Goal: Find specific page/section: Find specific page/section

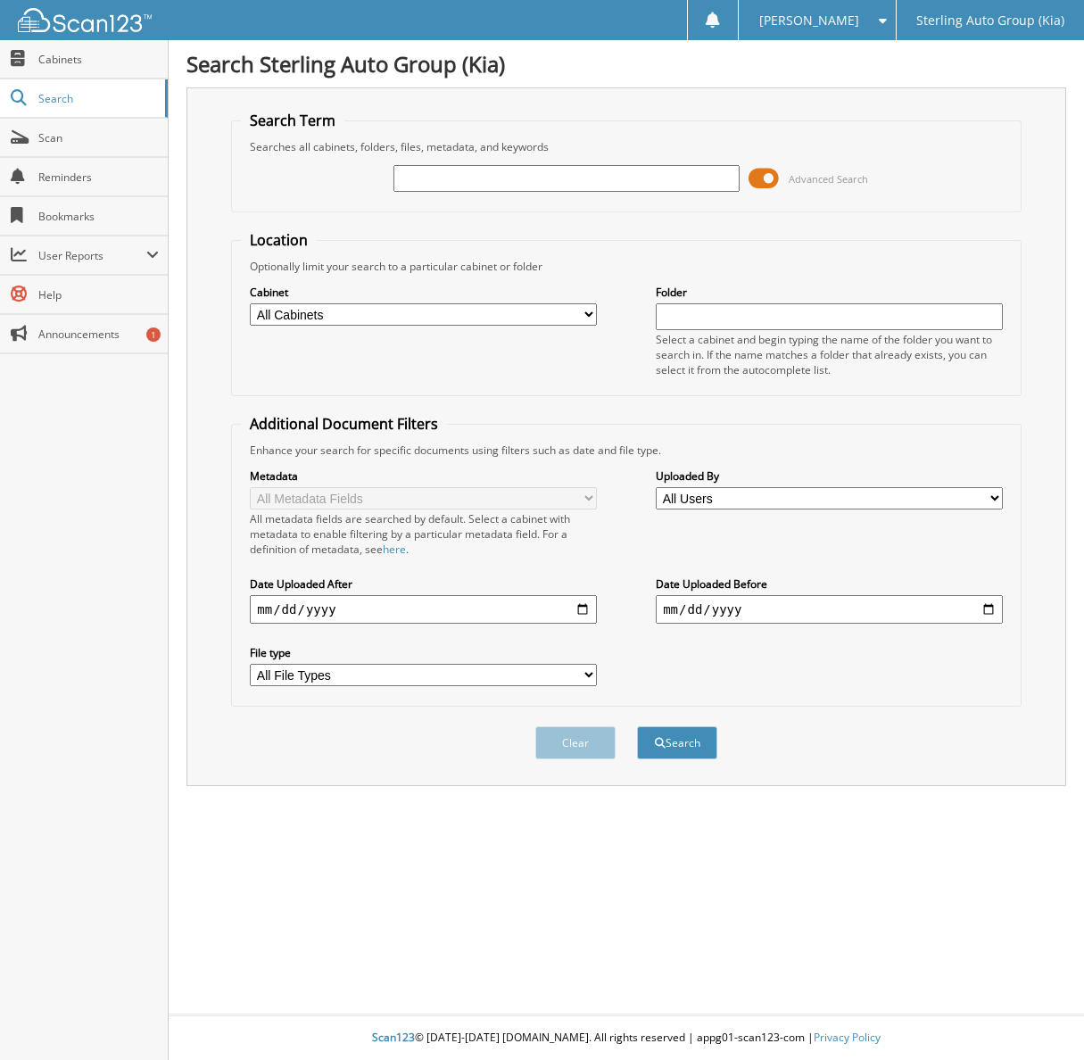
click at [444, 179] on input "text" at bounding box center [567, 178] width 347 height 27
type input "HJ136816"
click at [637, 727] on button "Search" at bounding box center [677, 743] width 80 height 33
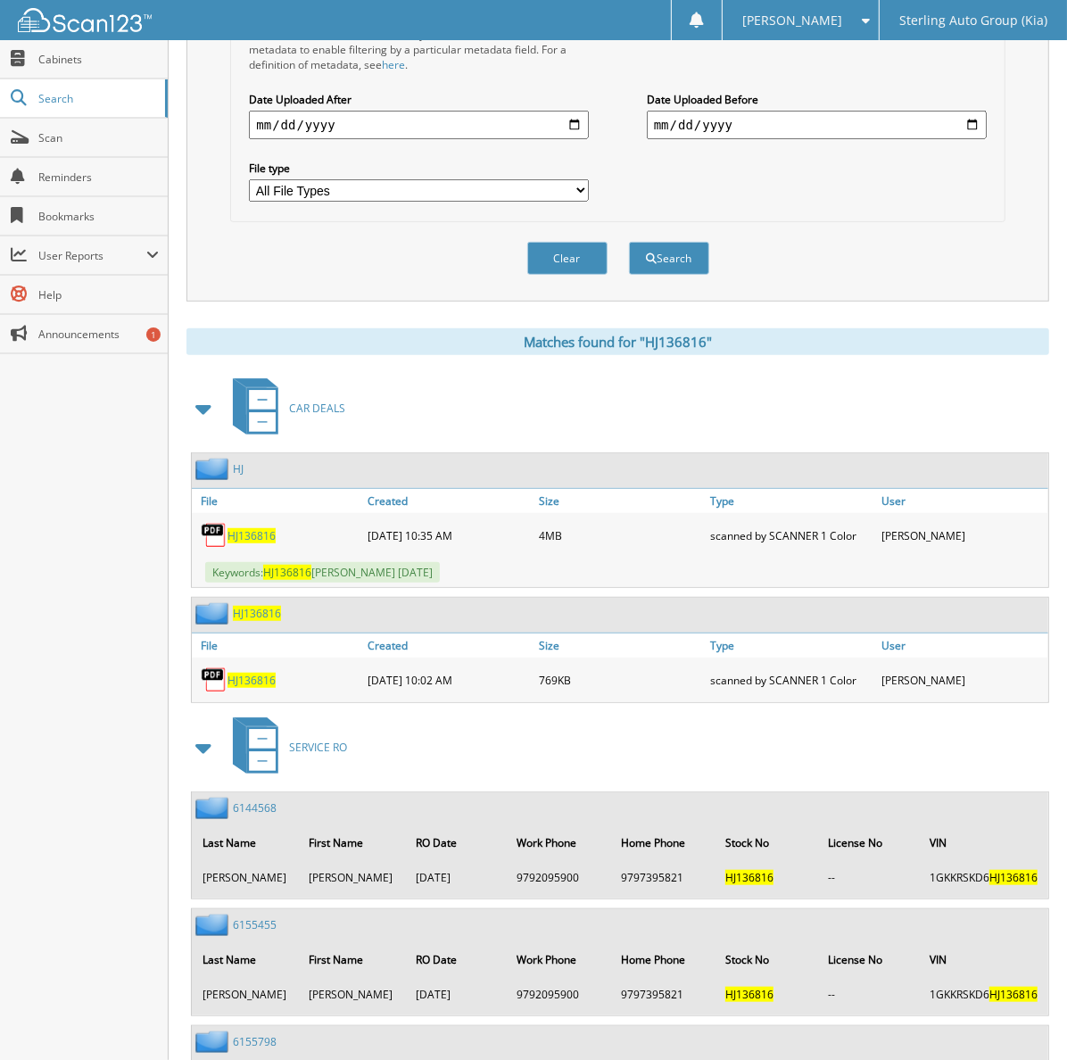
scroll to position [482, 0]
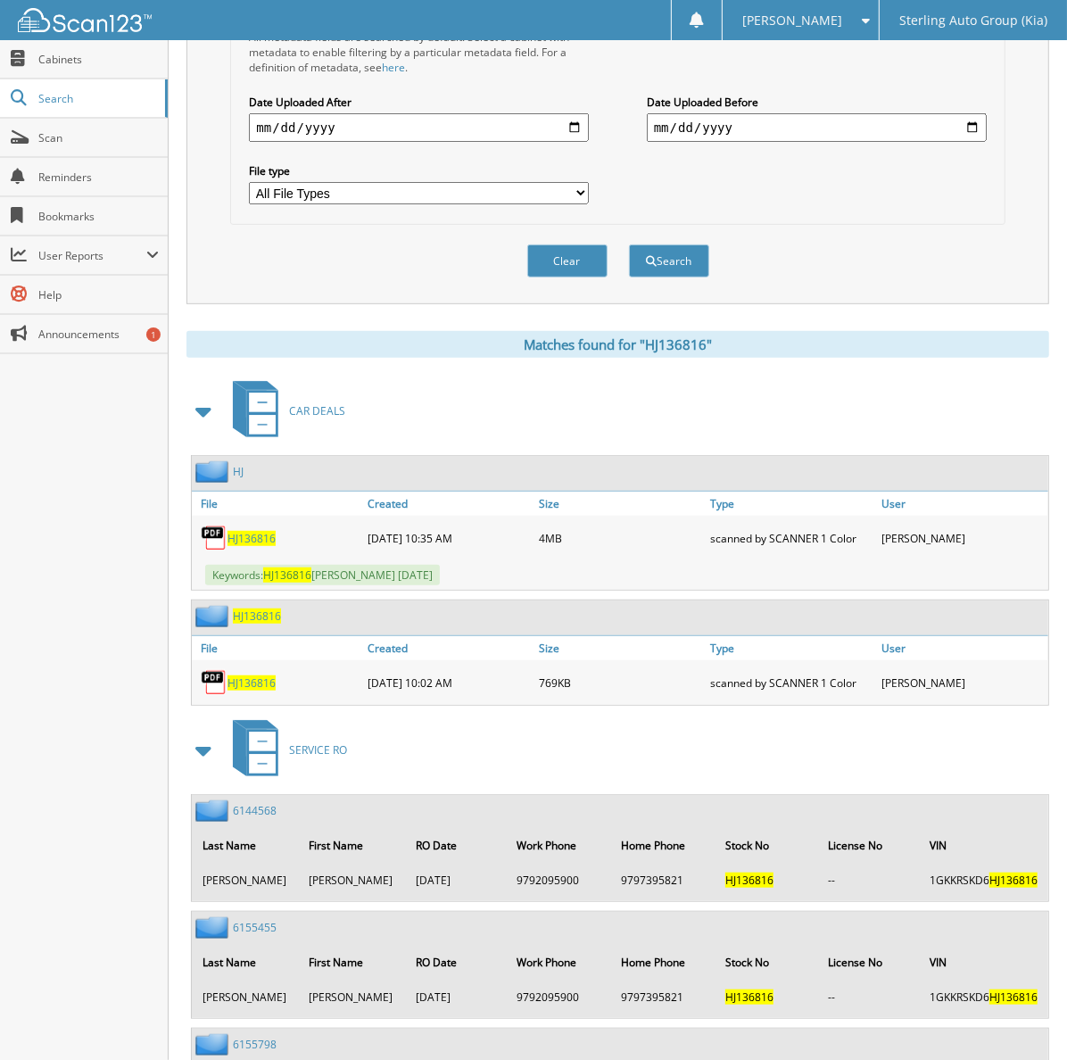
click at [241, 531] on span "HJ136816" at bounding box center [252, 538] width 48 height 15
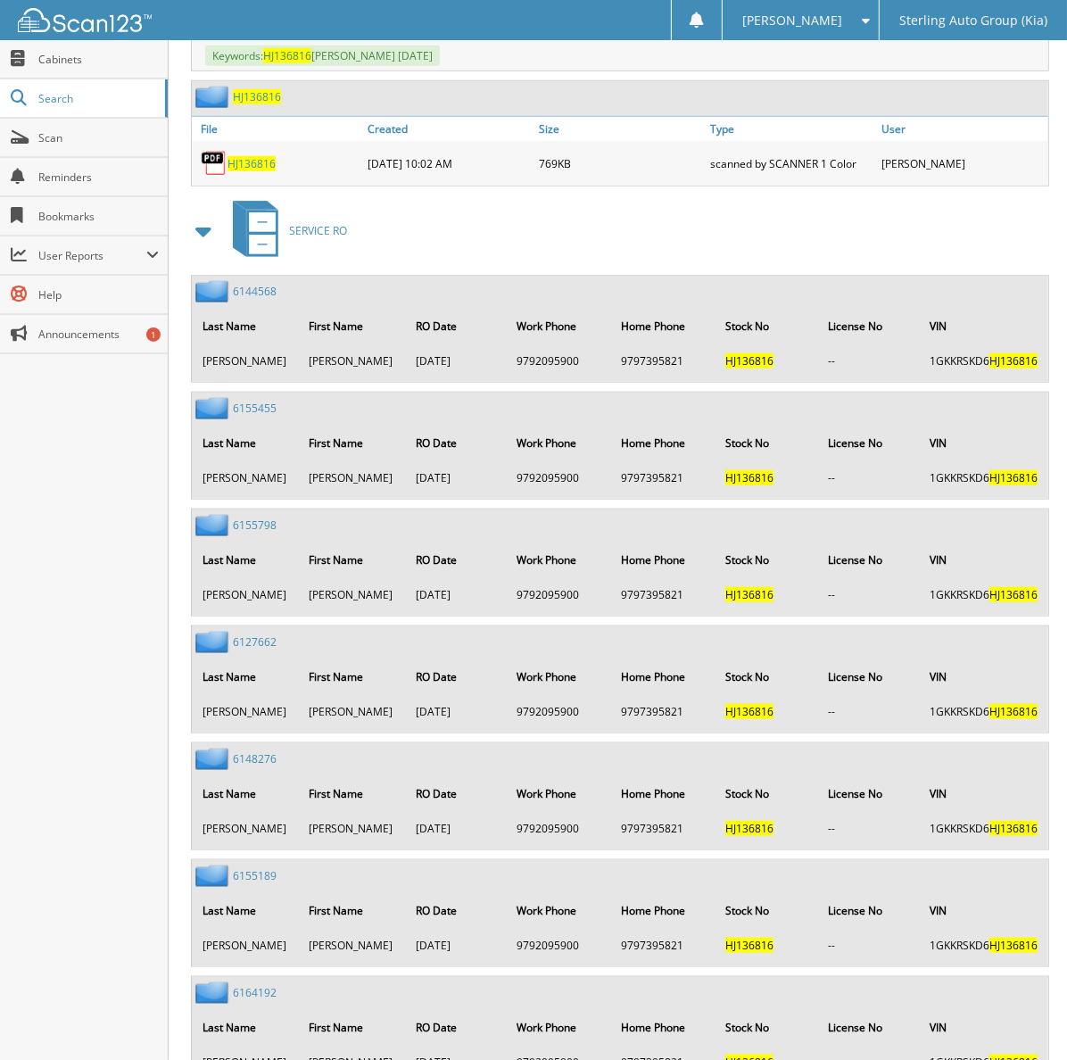
scroll to position [1040, 0]
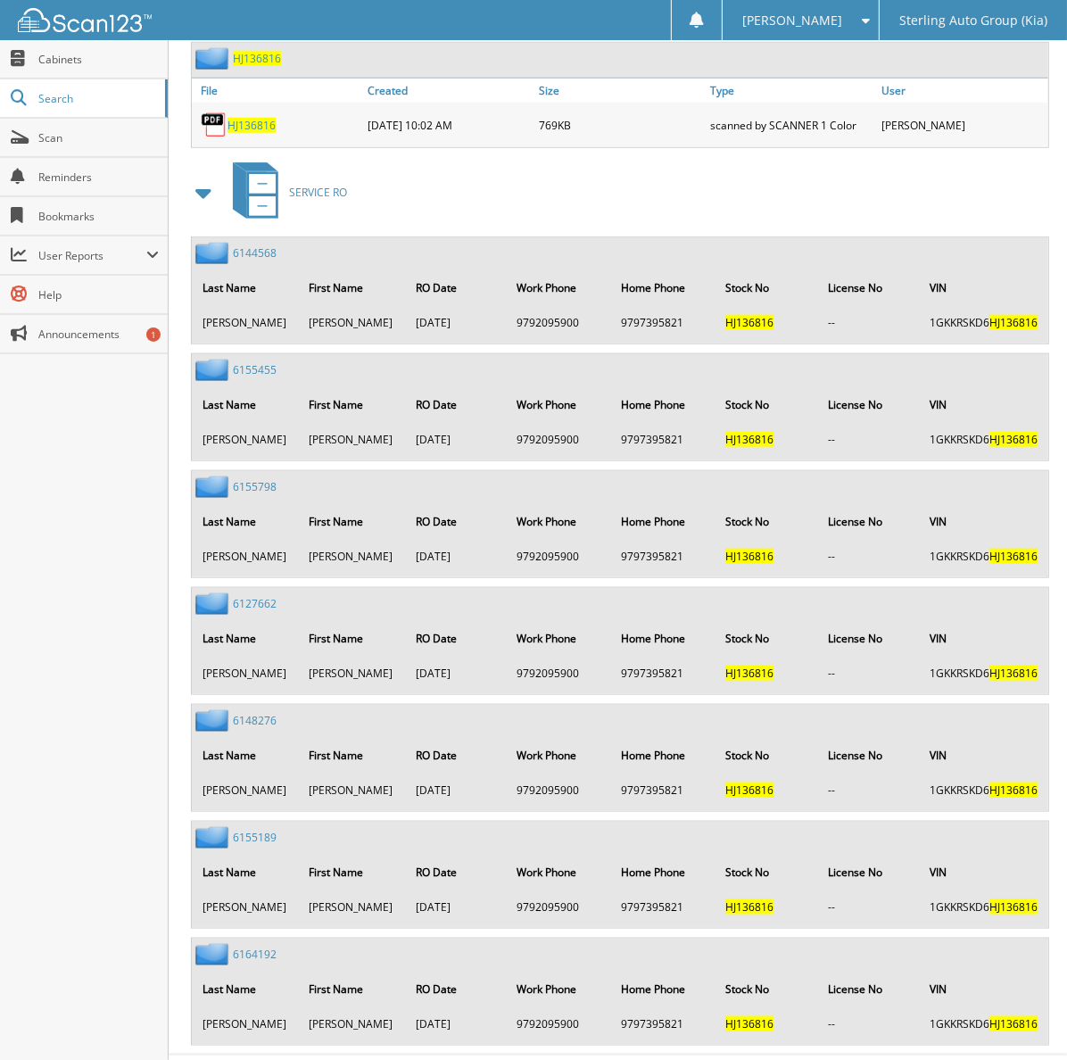
click at [235, 947] on link "6164192" at bounding box center [255, 954] width 44 height 15
